Goal: Transaction & Acquisition: Purchase product/service

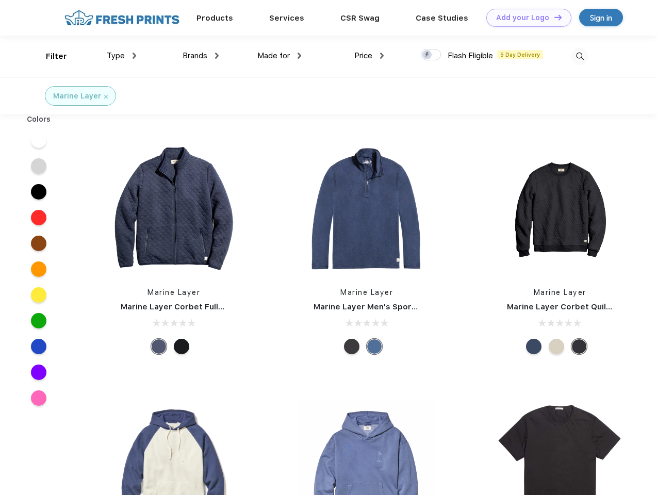
scroll to position [1, 0]
click at [525, 18] on link "Add your Logo Design Tool" at bounding box center [529, 18] width 85 height 18
click at [0, 0] on div "Design Tool" at bounding box center [0, 0] width 0 height 0
click at [554, 17] on link "Add your Logo Design Tool" at bounding box center [529, 18] width 85 height 18
click at [50, 56] on div "Filter" at bounding box center [56, 57] width 21 height 12
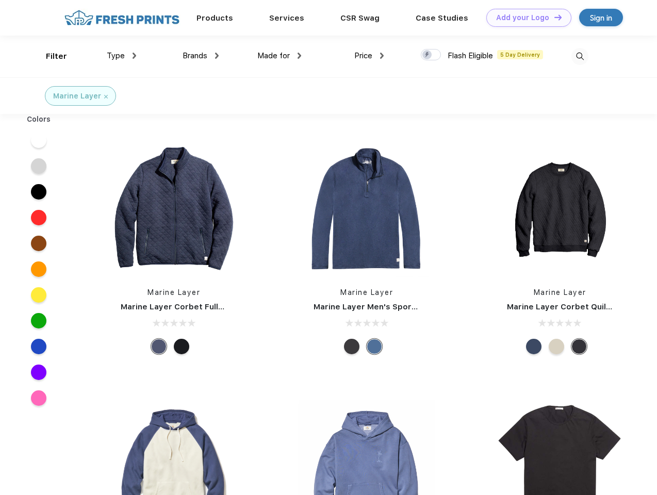
click at [122, 56] on span "Type" at bounding box center [116, 55] width 18 height 9
click at [201, 56] on span "Brands" at bounding box center [195, 55] width 25 height 9
click at [280, 56] on span "Made for" at bounding box center [274, 55] width 33 height 9
click at [369, 56] on span "Price" at bounding box center [364, 55] width 18 height 9
click at [431, 55] on div at bounding box center [431, 54] width 20 height 11
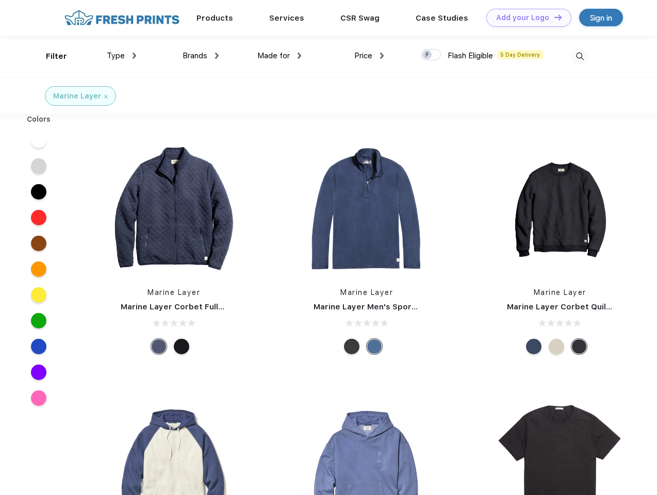
click at [428, 55] on input "checkbox" at bounding box center [424, 52] width 7 height 7
click at [580, 56] on img at bounding box center [580, 56] width 17 height 17
